Goal: Information Seeking & Learning: Learn about a topic

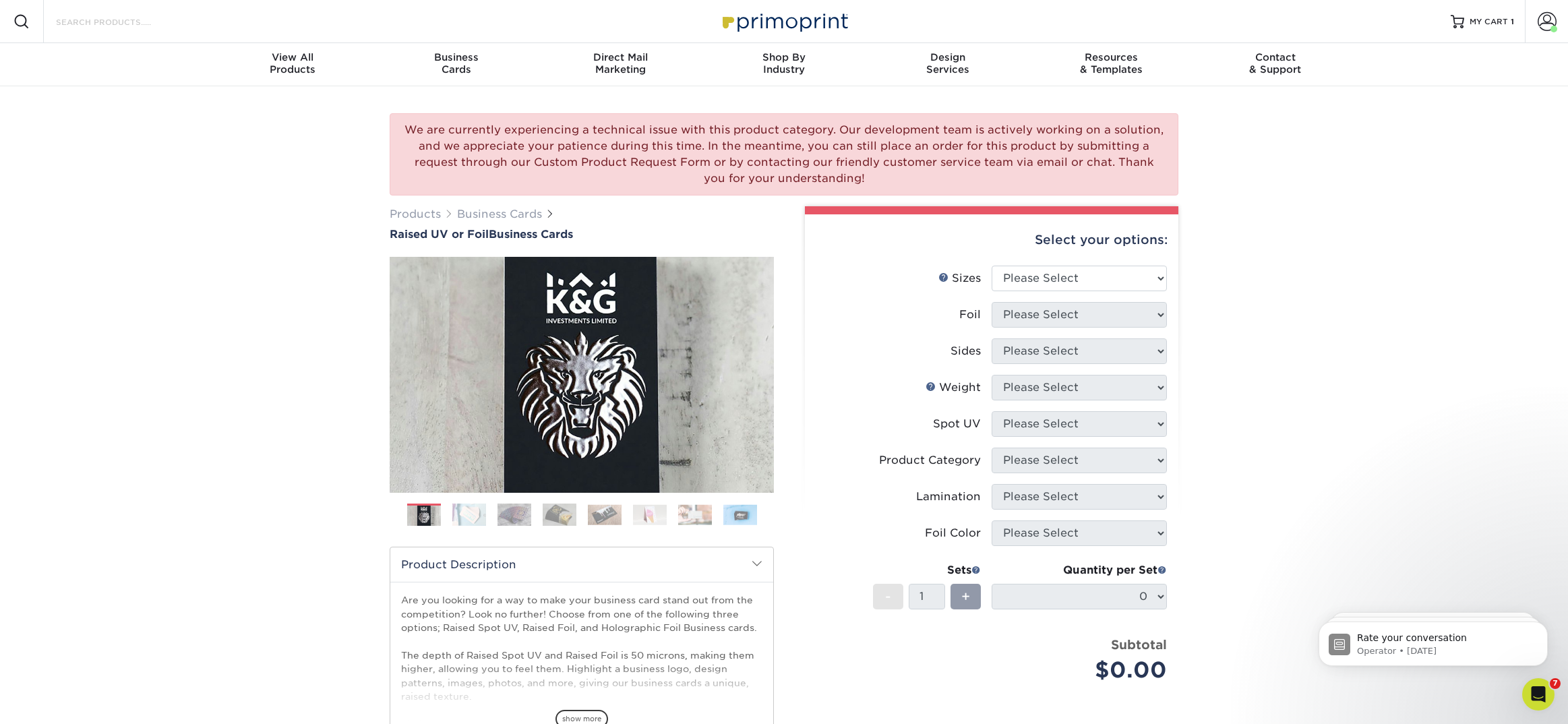
click at [128, 26] on input "Search Products" at bounding box center [121, 21] width 132 height 16
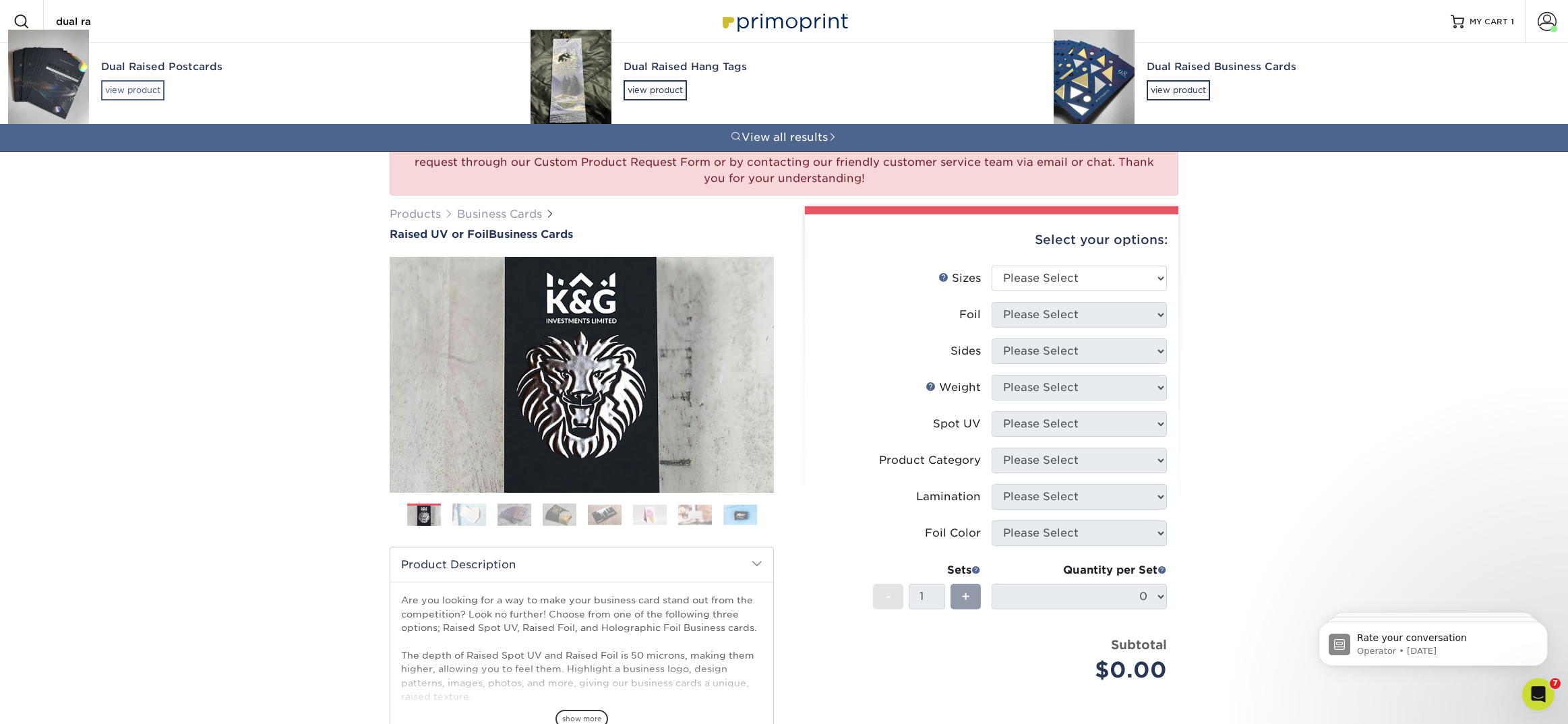
type input "dual ra"
click at [144, 91] on div "view product" at bounding box center [133, 90] width 63 height 20
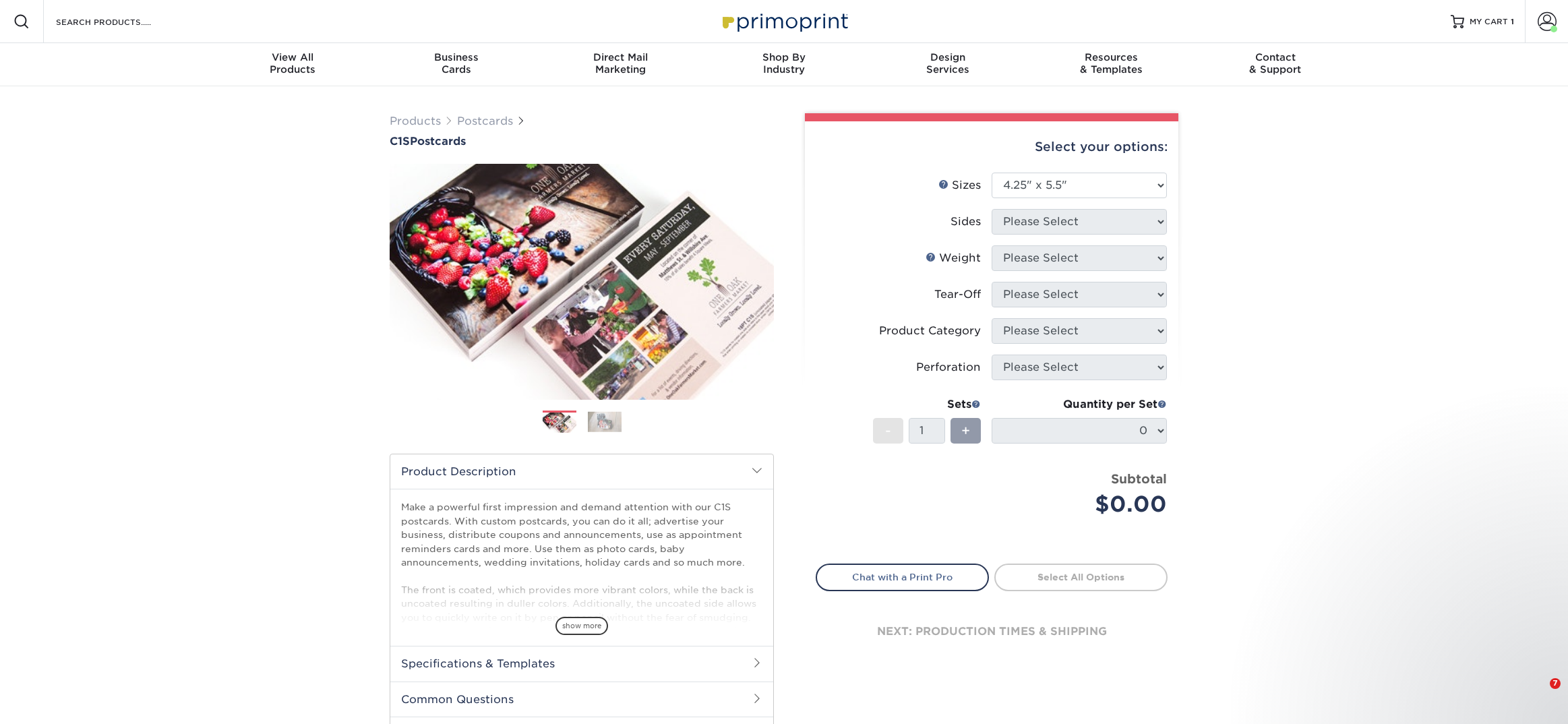
select select "4.25x5.50"
click at [229, 141] on div "Products Postcards C1S Postcards Previous" at bounding box center [784, 446] width 1568 height 720
click at [107, 25] on input "Search Products" at bounding box center [121, 21] width 132 height 16
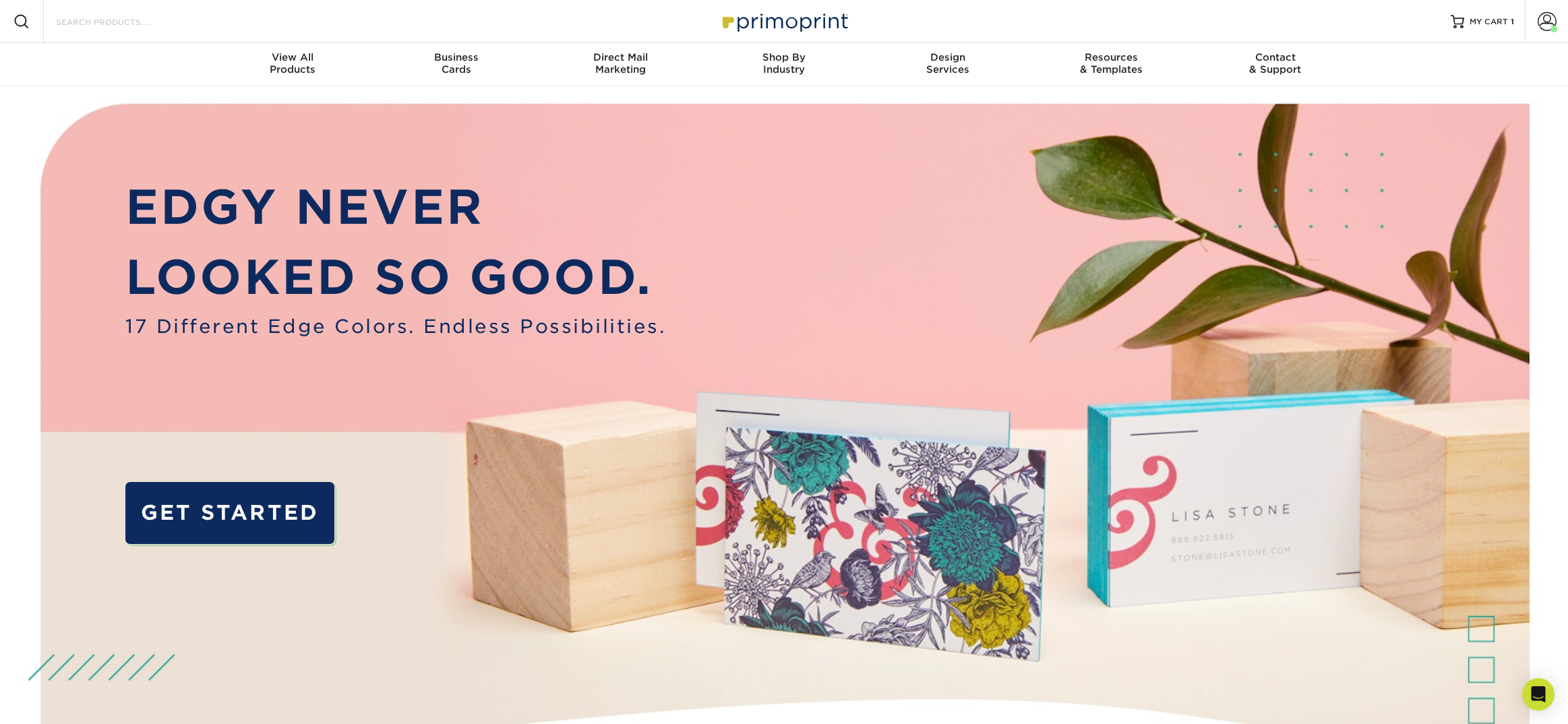
click at [95, 27] on input "Search Products" at bounding box center [121, 21] width 132 height 16
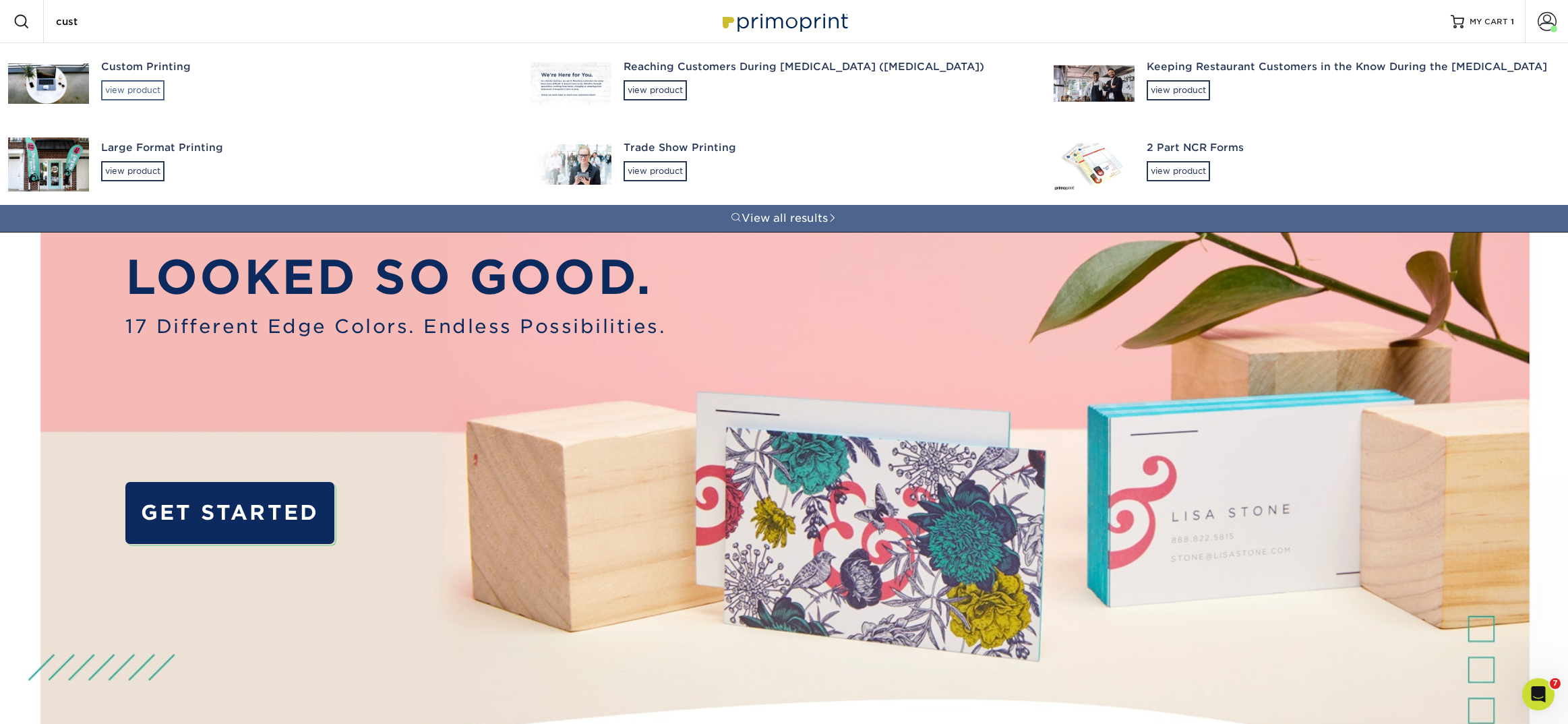
type input "cust"
click at [128, 84] on div "view product" at bounding box center [133, 90] width 63 height 20
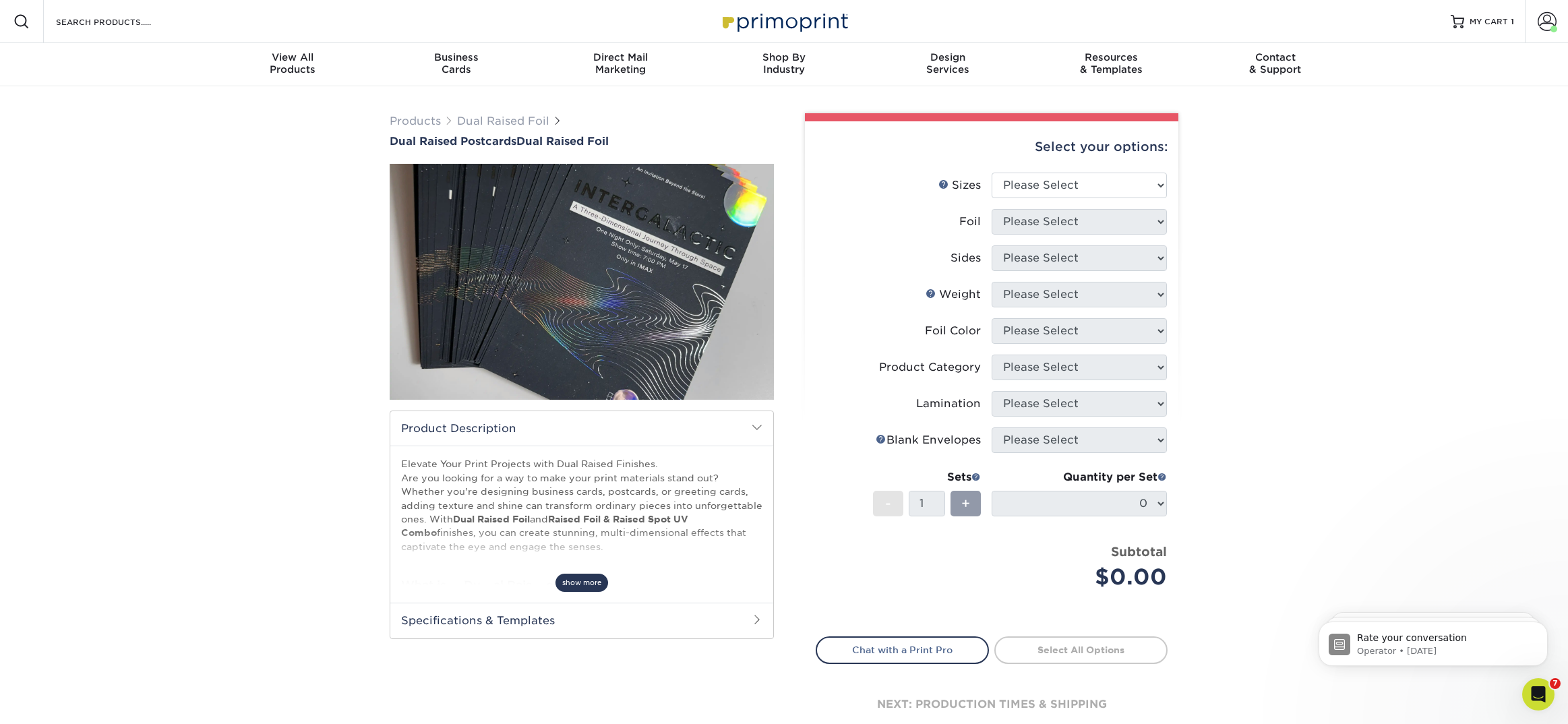
click at [574, 583] on span "show more" at bounding box center [582, 583] width 53 height 19
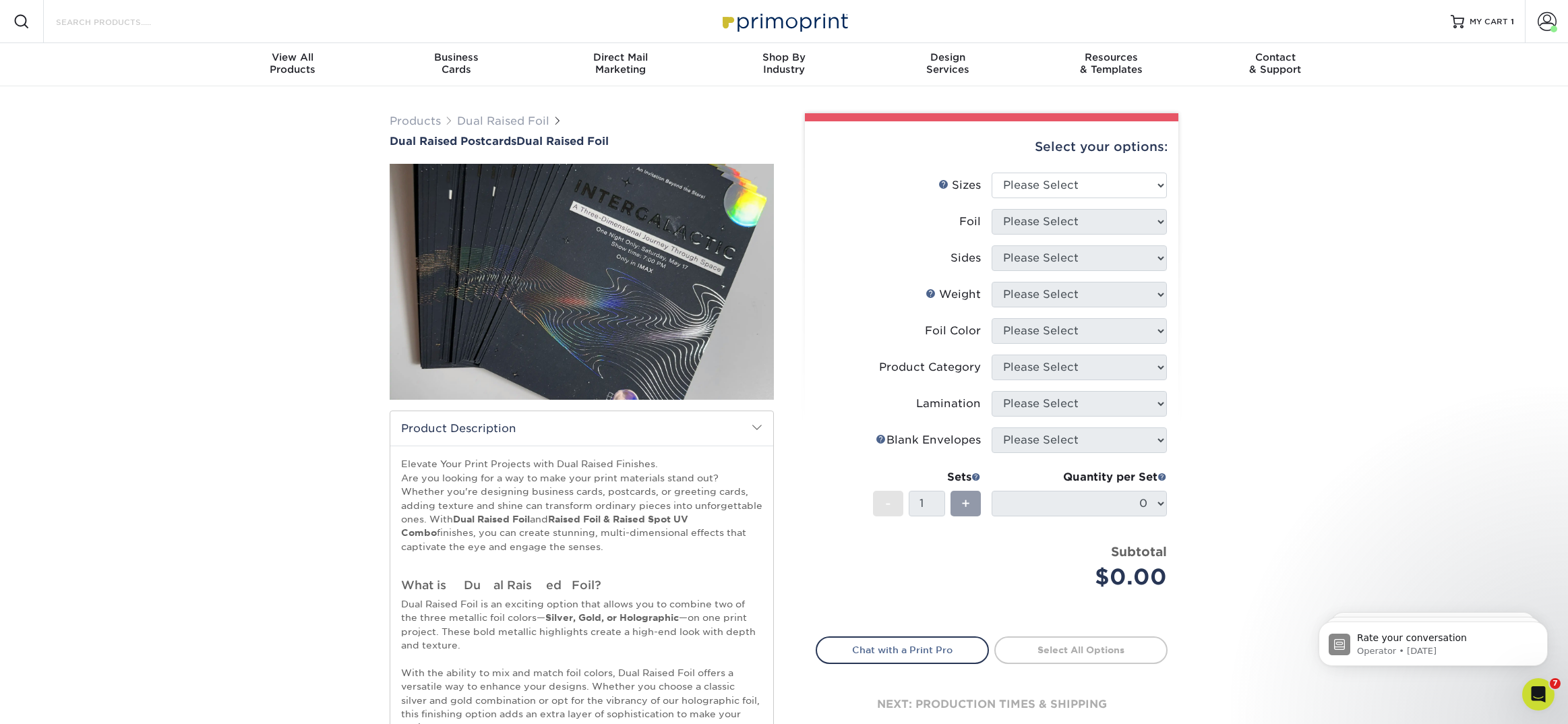
click at [132, 19] on input "Search Products" at bounding box center [121, 21] width 132 height 16
type input "cu"
click at [206, 133] on div "Products Dual Raised Foil Dual Raised Postcards Dual Raised Foil and" at bounding box center [784, 609] width 1568 height 1046
click at [181, 170] on div "Products Dual Raised Foil Dual Raised Postcards Dual Raised Foil and" at bounding box center [784, 609] width 1568 height 1046
click at [130, 22] on input "Search Products" at bounding box center [121, 21] width 132 height 16
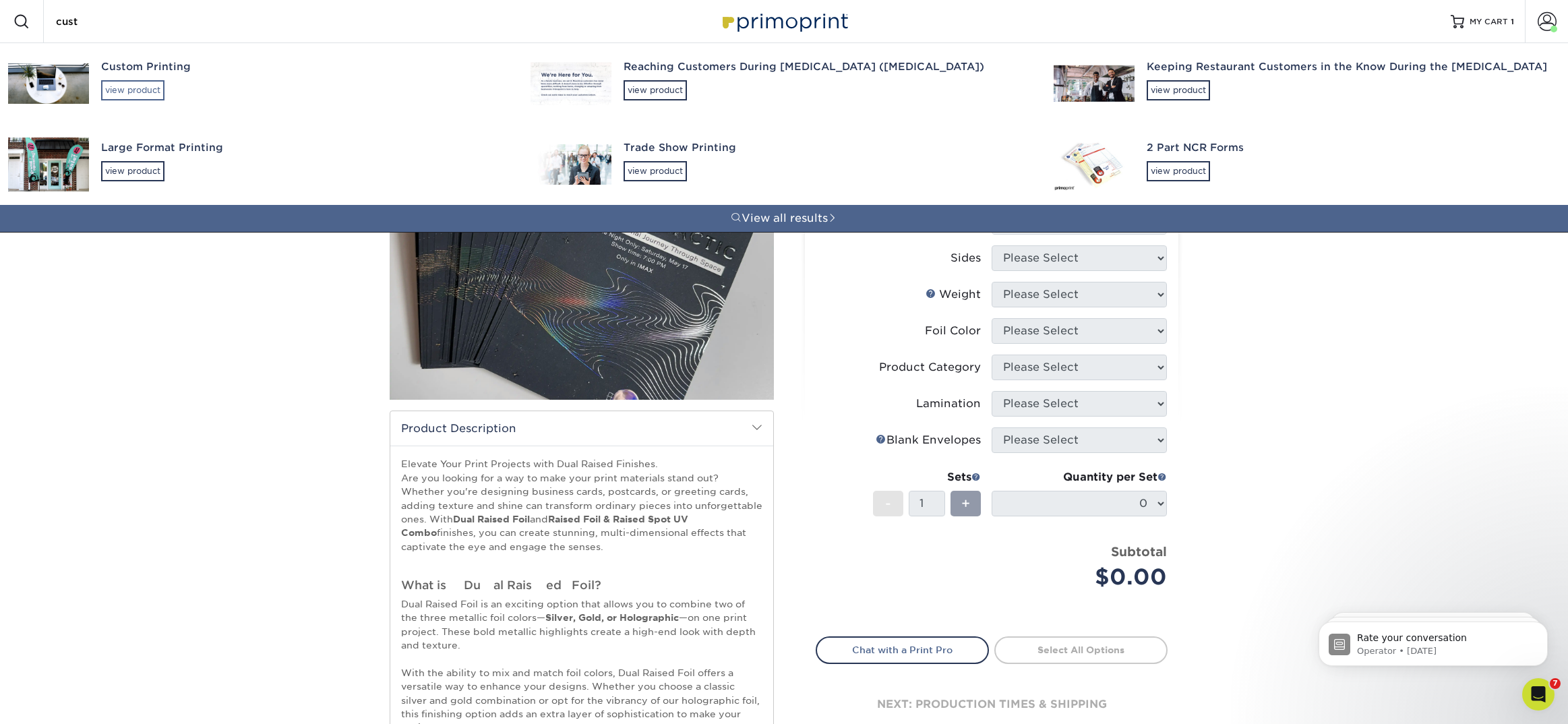
type input "cust"
click at [142, 87] on div "view product" at bounding box center [133, 90] width 63 height 20
